Goal: Task Accomplishment & Management: Use online tool/utility

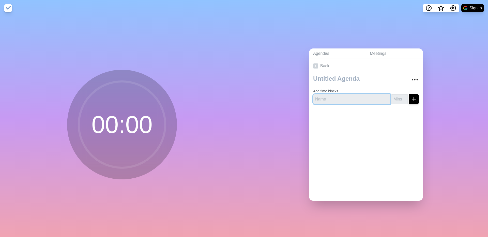
click at [328, 100] on input "text" at bounding box center [351, 99] width 77 height 10
type input "Killer Sudoku"
type input "20"
click at [411, 98] on button "submit" at bounding box center [414, 99] width 10 height 10
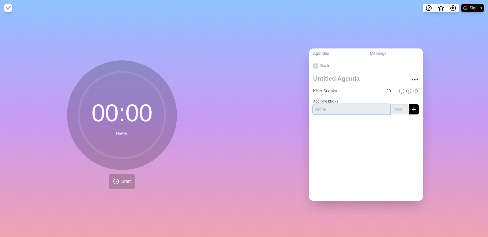
click at [348, 108] on input "text" at bounding box center [351, 109] width 77 height 10
type input "H"
type input "Job Offer Letter for Nove + Template"
click at [398, 110] on input "-1" at bounding box center [399, 109] width 16 height 10
click at [391, 107] on input "-1" at bounding box center [399, 109] width 16 height 10
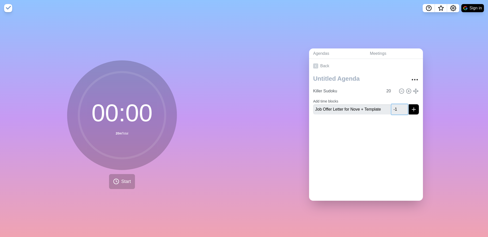
click at [391, 107] on input "-1" at bounding box center [399, 109] width 16 height 10
type input "3"
type input "20"
click at [411, 108] on icon "submit" at bounding box center [414, 110] width 6 height 6
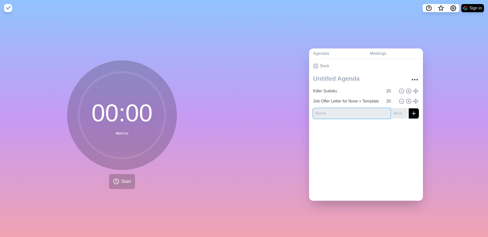
click at [370, 110] on input "text" at bounding box center [351, 114] width 77 height 10
click at [344, 109] on input "text" at bounding box center [351, 114] width 77 height 10
type input "Smart Crew Contract Bond"
type input "1"
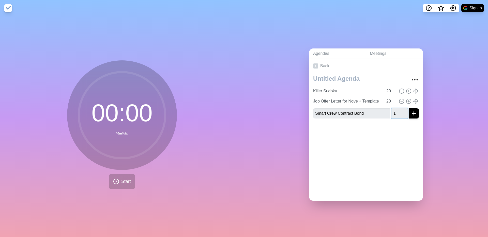
click at [397, 111] on input "1" at bounding box center [399, 114] width 16 height 10
click at [394, 111] on input "1" at bounding box center [399, 114] width 16 height 10
type input "30"
click at [411, 112] on button "submit" at bounding box center [414, 114] width 10 height 10
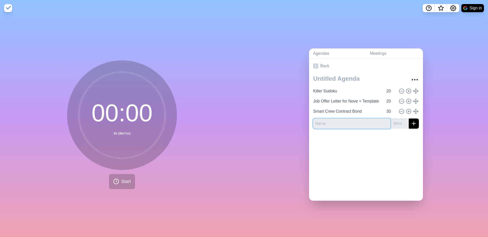
click at [350, 123] on input "text" at bounding box center [351, 124] width 77 height 10
type input "N"
type input "Back Office Contract"
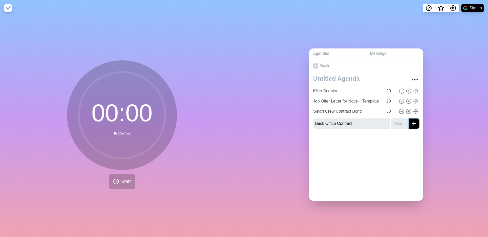
click at [412, 125] on button "submit" at bounding box center [414, 124] width 10 height 10
click at [391, 122] on input "number" at bounding box center [399, 124] width 16 height 10
type input "2"
type input "30"
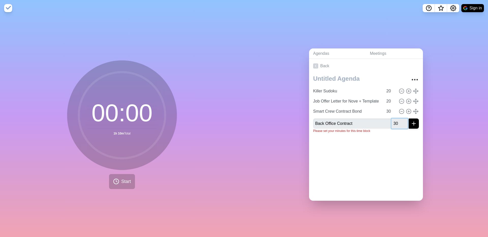
click at [409, 119] on button "submit" at bounding box center [414, 124] width 10 height 10
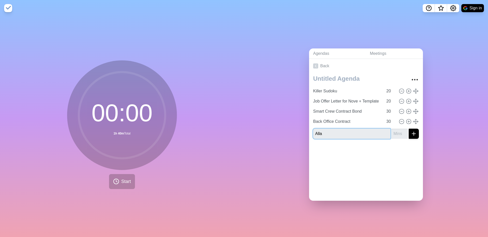
type input "All"
type input "B"
type input "Jemaimah Checklist"
click at [392, 131] on input "number" at bounding box center [399, 134] width 16 height 10
type input "30"
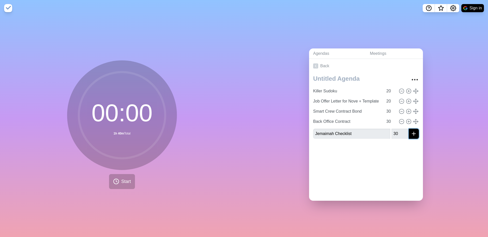
click at [411, 131] on button "submit" at bounding box center [414, 134] width 10 height 10
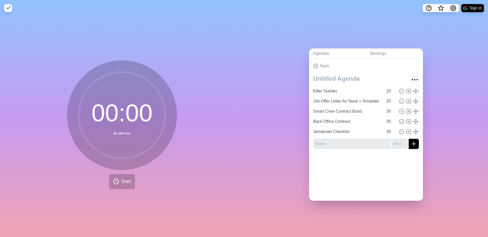
drag, startPoint x: 319, startPoint y: 36, endPoint x: 328, endPoint y: 39, distance: 9.6
click at [319, 36] on div "Agendas Meetings Back Killer Sudoku 20 Job Offer Letter for Nove + Template 20 …" at bounding box center [366, 126] width 244 height 221
drag, startPoint x: 294, startPoint y: 34, endPoint x: 308, endPoint y: 2, distance: 35.3
click at [294, 34] on div "Agendas Meetings Back Killer Sudoku 20 Job Offer Letter for Nove + Template 20 …" at bounding box center [366, 126] width 244 height 221
click at [123, 184] on button "Start" at bounding box center [122, 181] width 26 height 15
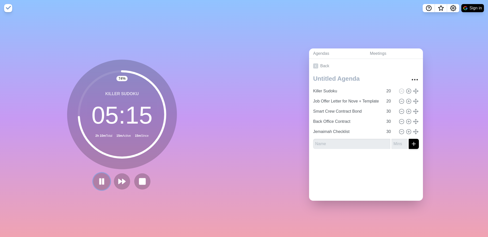
click at [103, 180] on icon at bounding box center [101, 181] width 9 height 9
click at [99, 178] on polygon at bounding box center [101, 181] width 5 height 6
click at [140, 179] on rect at bounding box center [142, 181] width 6 height 6
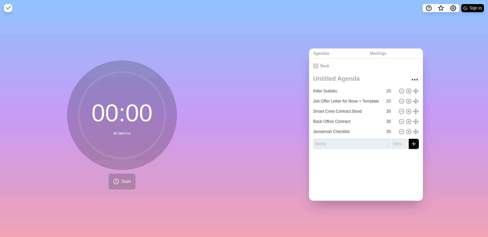
click at [127, 182] on span "Start" at bounding box center [126, 181] width 10 height 7
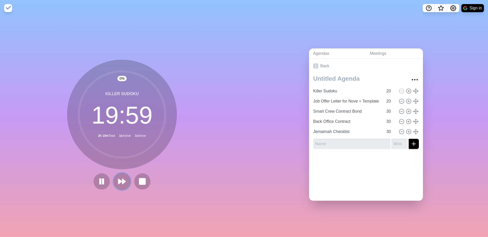
click at [120, 183] on icon at bounding box center [122, 181] width 9 height 9
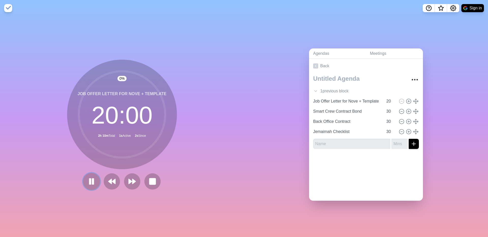
click at [87, 180] on icon at bounding box center [91, 181] width 9 height 9
click at [455, 7] on icon "Settings" at bounding box center [453, 8] width 6 height 6
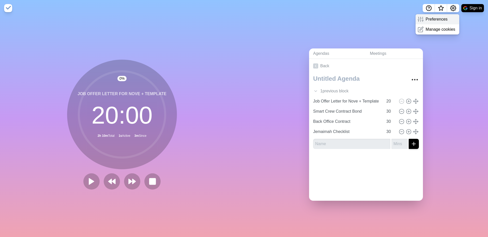
click at [443, 21] on p "Preferences" at bounding box center [437, 19] width 22 height 6
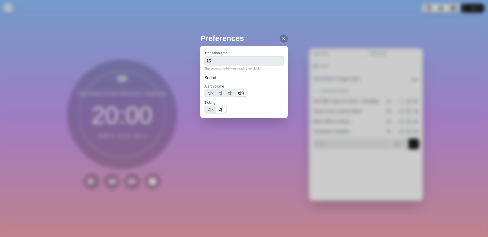
click at [389, 15] on div "Preferences Transition time 15 The seconds in-between each time block Sound Ale…" at bounding box center [244, 118] width 488 height 237
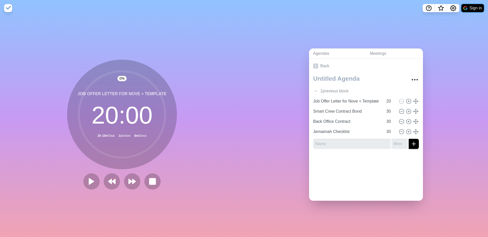
click at [474, 8] on button "Sign in" at bounding box center [472, 8] width 23 height 8
click at [384, 52] on link "Meetings" at bounding box center [394, 54] width 57 height 10
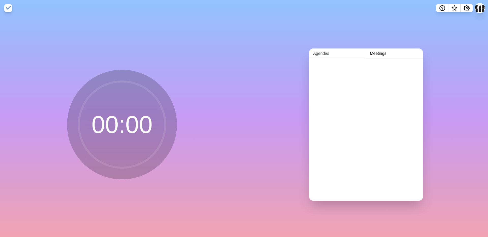
click at [317, 54] on link "Agendas" at bounding box center [337, 54] width 57 height 10
click at [354, 77] on span "•" at bounding box center [354, 79] width 2 height 4
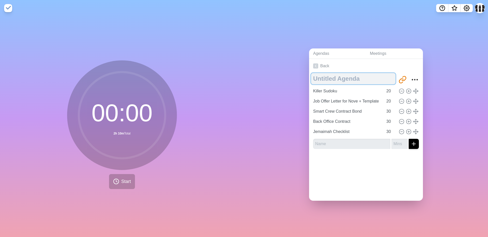
click at [354, 77] on textarea at bounding box center [353, 78] width 84 height 11
type textarea "[DATE]"
drag, startPoint x: 364, startPoint y: 168, endPoint x: 395, endPoint y: 134, distance: 45.7
click at [365, 168] on div at bounding box center [366, 163] width 114 height 20
click at [411, 77] on icon "More" at bounding box center [415, 80] width 8 height 8
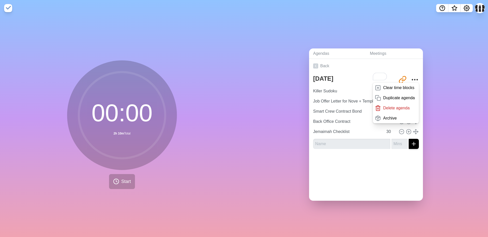
click at [361, 161] on div at bounding box center [366, 163] width 114 height 20
click at [350, 163] on div at bounding box center [366, 163] width 114 height 20
drag, startPoint x: 329, startPoint y: 166, endPoint x: 329, endPoint y: 163, distance: 3.1
click at [329, 166] on div at bounding box center [366, 163] width 114 height 20
click at [371, 63] on link "Back" at bounding box center [366, 66] width 114 height 14
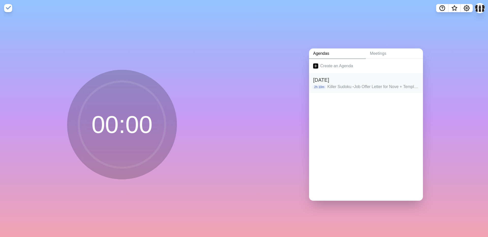
click at [341, 84] on p "Killer Sudoku • Job Offer Letter for Nove + Template • Smart Crew Contract Bond…" at bounding box center [373, 87] width 92 height 6
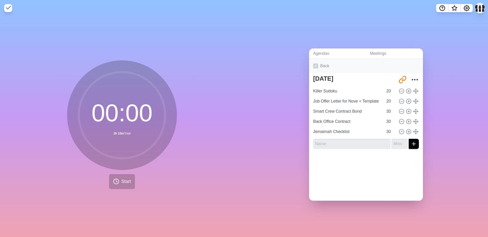
click at [323, 64] on link "Back" at bounding box center [366, 66] width 114 height 14
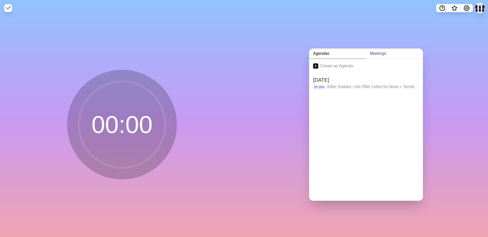
click at [384, 53] on link "Meetings" at bounding box center [394, 54] width 57 height 10
click at [350, 83] on div at bounding box center [366, 130] width 114 height 142
click at [332, 54] on link "Agendas" at bounding box center [337, 54] width 57 height 10
click at [379, 53] on link "Meetings" at bounding box center [394, 54] width 57 height 10
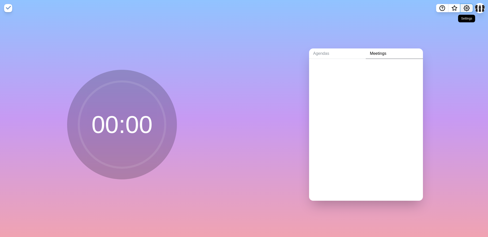
click at [467, 7] on circle "Settings" at bounding box center [467, 8] width 2 height 2
click at [457, 20] on p "Preferences" at bounding box center [450, 19] width 22 height 6
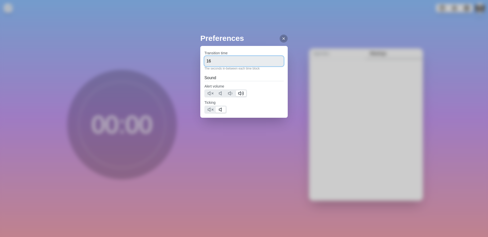
click at [276, 59] on input "16" at bounding box center [243, 61] width 79 height 10
type input "15"
click at [276, 64] on input "15" at bounding box center [243, 61] width 79 height 10
click at [299, 54] on div "Preferences Transition time 15 The seconds in-between each time block Sound Ale…" at bounding box center [244, 118] width 488 height 237
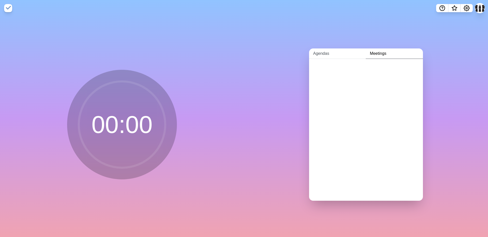
click at [338, 50] on link "Agendas" at bounding box center [337, 54] width 57 height 10
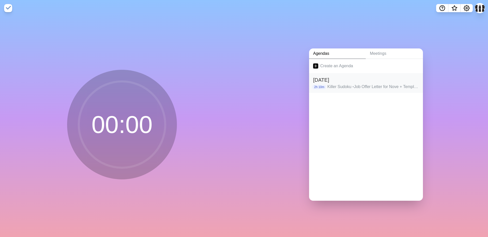
click at [360, 87] on p "Killer Sudoku • Job Offer Letter for Nove + Template • Smart Crew Contract Bond…" at bounding box center [373, 87] width 92 height 6
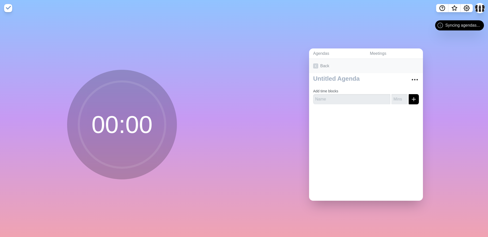
click at [314, 64] on icon at bounding box center [315, 66] width 5 height 5
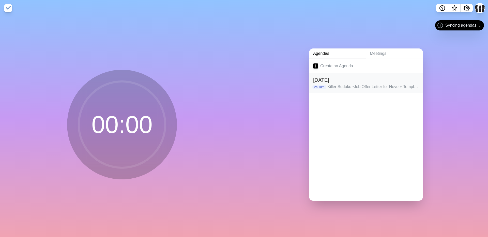
click at [347, 78] on h2 "[DATE]" at bounding box center [366, 80] width 106 height 8
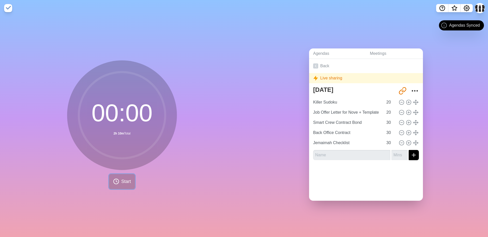
click at [115, 175] on button "Start" at bounding box center [122, 181] width 26 height 15
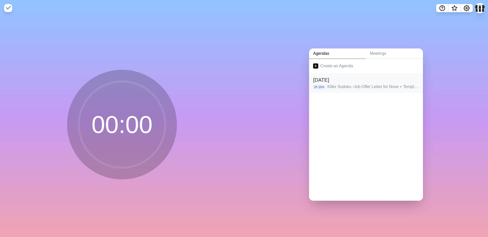
click at [383, 79] on h2 "[DATE]" at bounding box center [366, 80] width 106 height 8
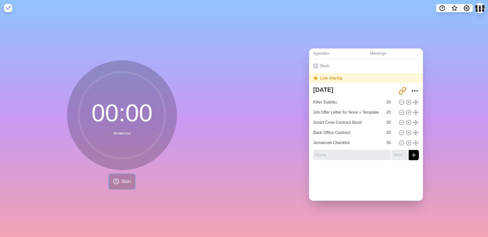
click at [121, 178] on span "Start" at bounding box center [126, 181] width 10 height 7
click at [314, 76] on icon at bounding box center [315, 78] width 5 height 5
click at [401, 102] on line at bounding box center [402, 102] width 2 height 0
click at [446, 96] on div "Agendas Meetings Back Live sharing August 14, 2025 http://timeblocks.co/-OX_rgb…" at bounding box center [366, 126] width 244 height 221
click at [411, 90] on icon "More" at bounding box center [415, 91] width 8 height 8
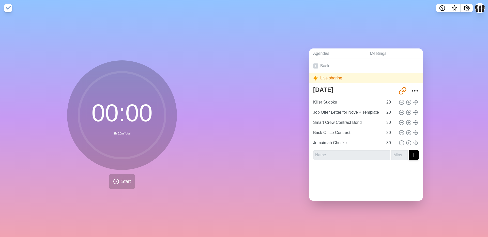
click at [244, 48] on div "Agendas Meetings Back Live sharing August 14, 2025 http://timeblocks.co/-OX_rgb…" at bounding box center [366, 126] width 244 height 221
